Goal: Navigation & Orientation: Find specific page/section

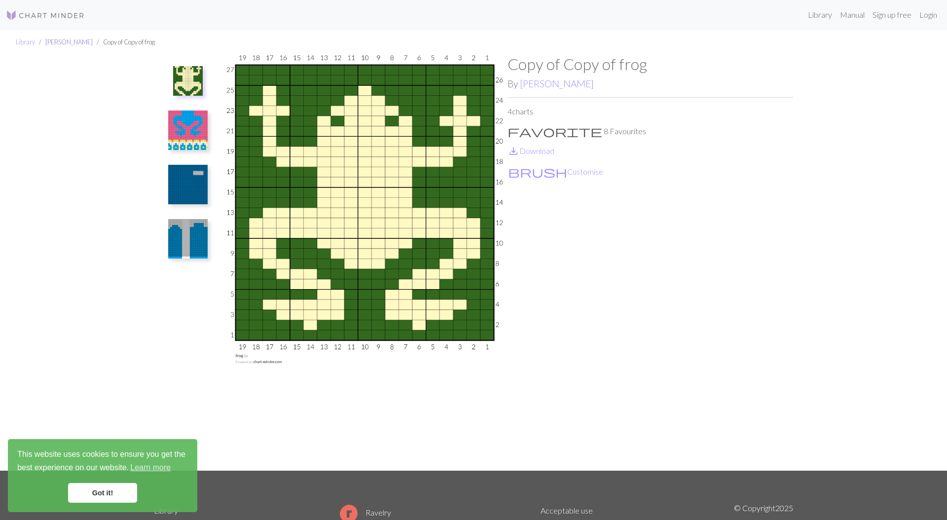
click at [57, 43] on link "[PERSON_NAME]" at bounding box center [68, 42] width 47 height 8
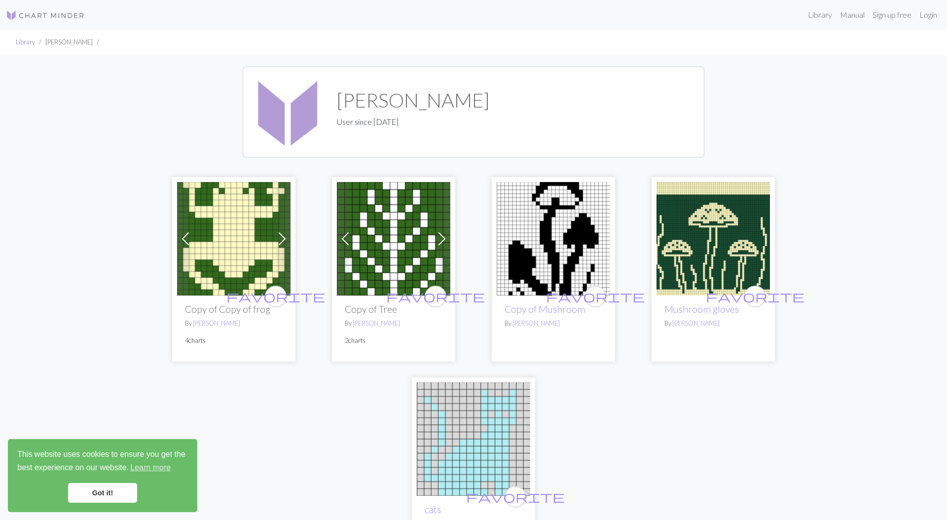
click at [29, 44] on link "Library" at bounding box center [25, 42] width 19 height 8
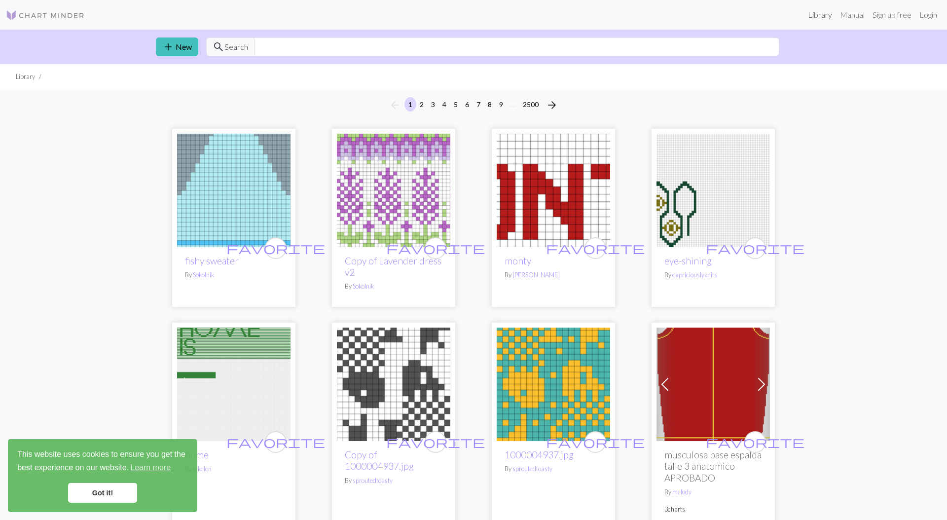
click at [819, 15] on link "Library" at bounding box center [820, 15] width 32 height 20
